Goal: Information Seeking & Learning: Learn about a topic

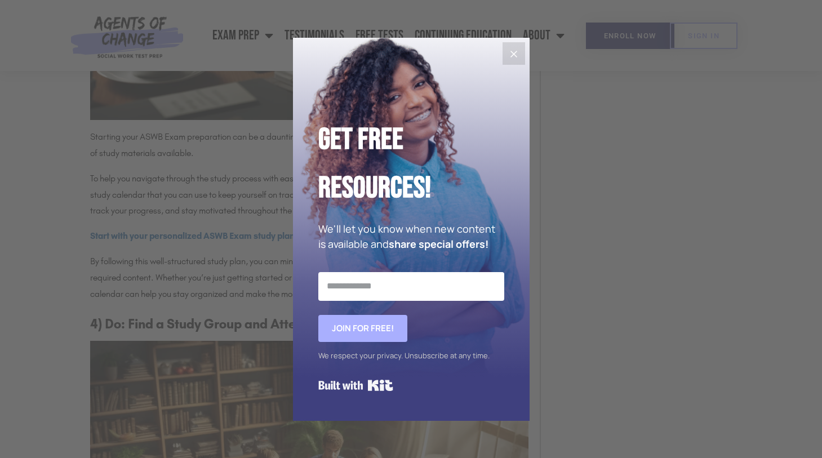
scroll to position [1632, 0]
click at [514, 52] on icon "Close" at bounding box center [514, 54] width 14 height 14
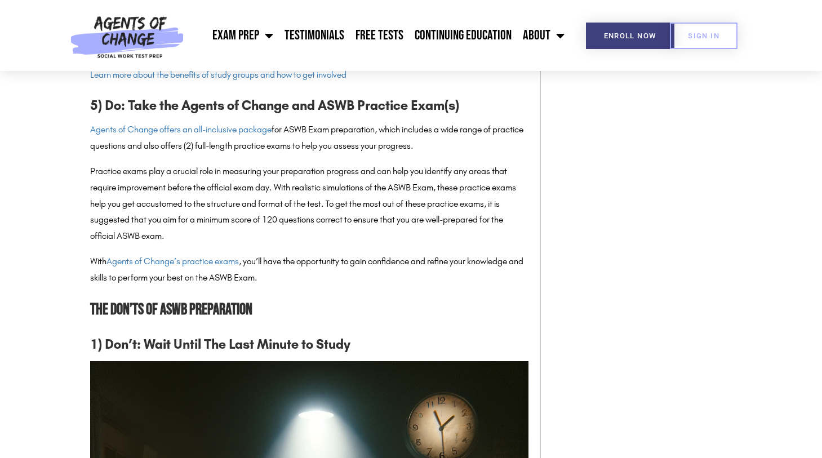
scroll to position [2509, 0]
click at [198, 255] on link "Agents of Change’s practice exams" at bounding box center [172, 260] width 132 height 11
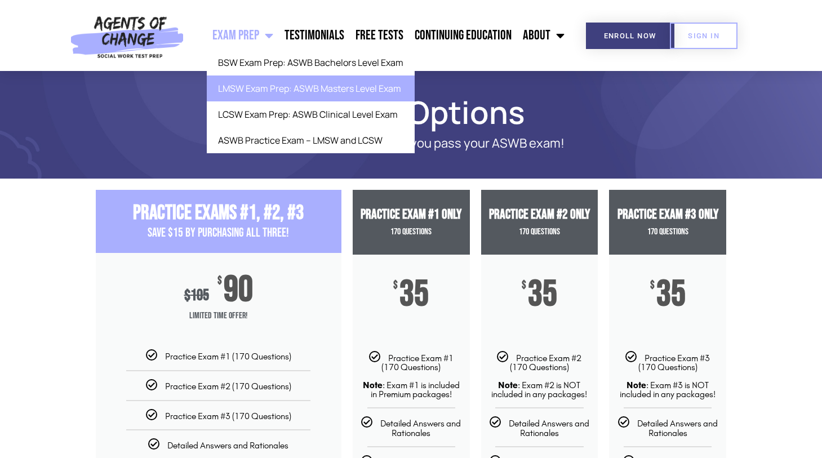
click at [259, 87] on link "LMSW Exam Prep: ASWB Masters Level Exam" at bounding box center [311, 89] width 208 height 26
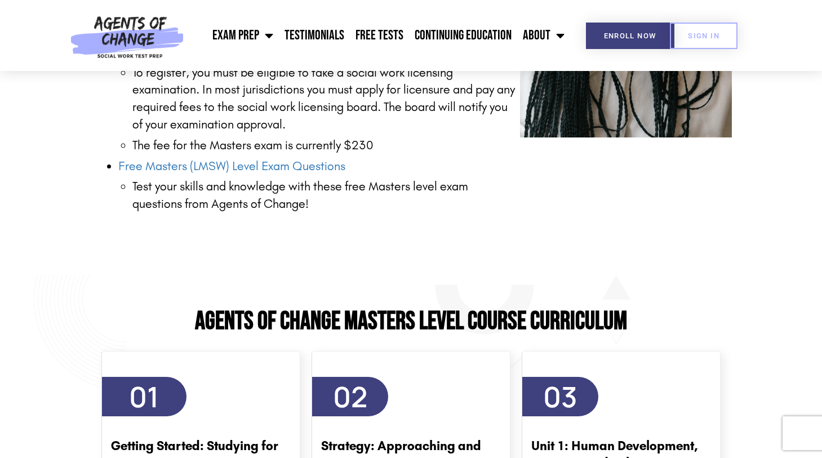
scroll to position [1617, 0]
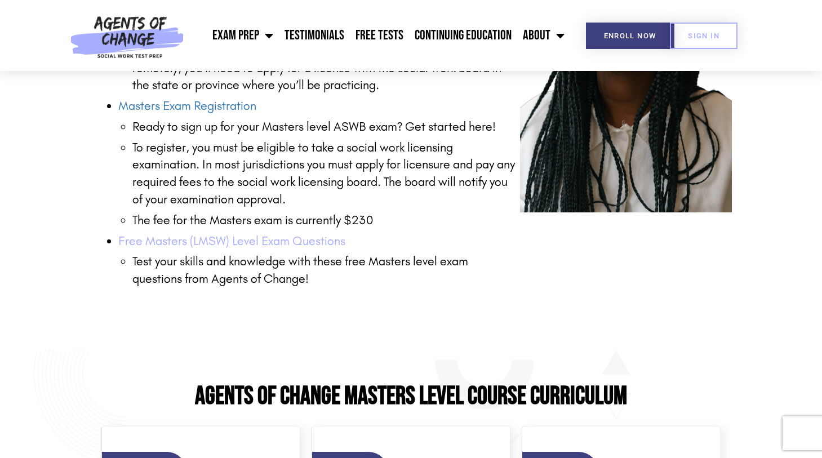
click at [266, 234] on link "Free Masters (LMSW) Level Exam Questions" at bounding box center [231, 241] width 227 height 15
